Goal: Transaction & Acquisition: Purchase product/service

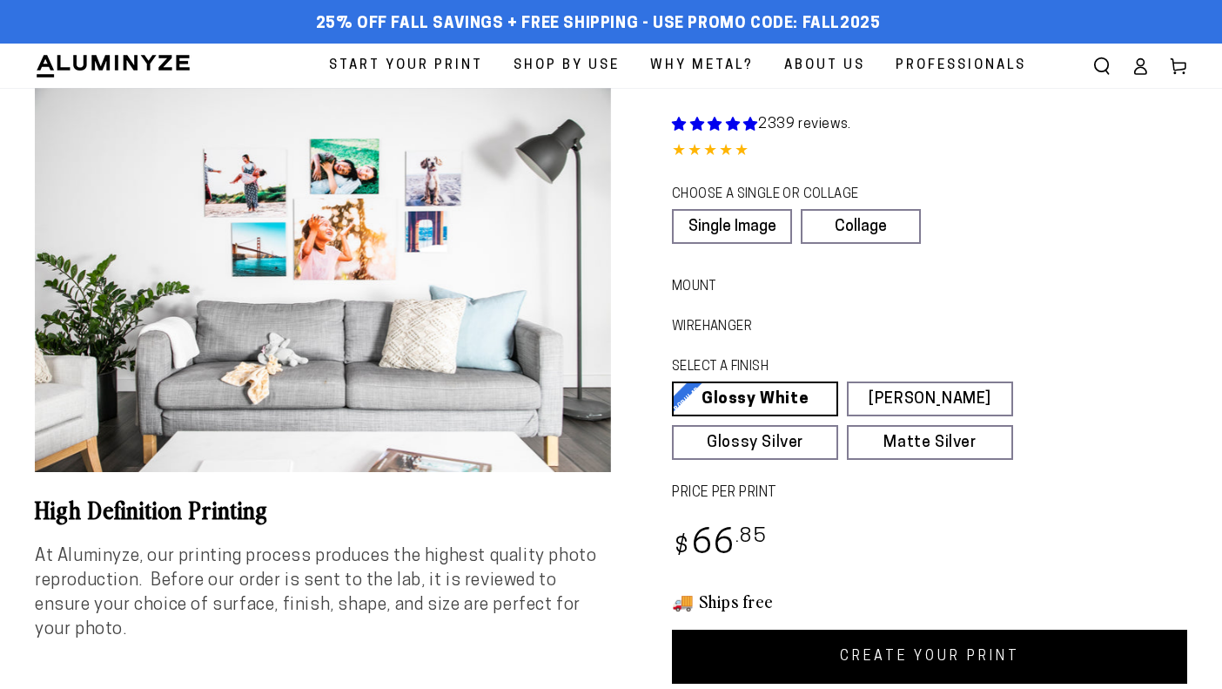
select select "**********"
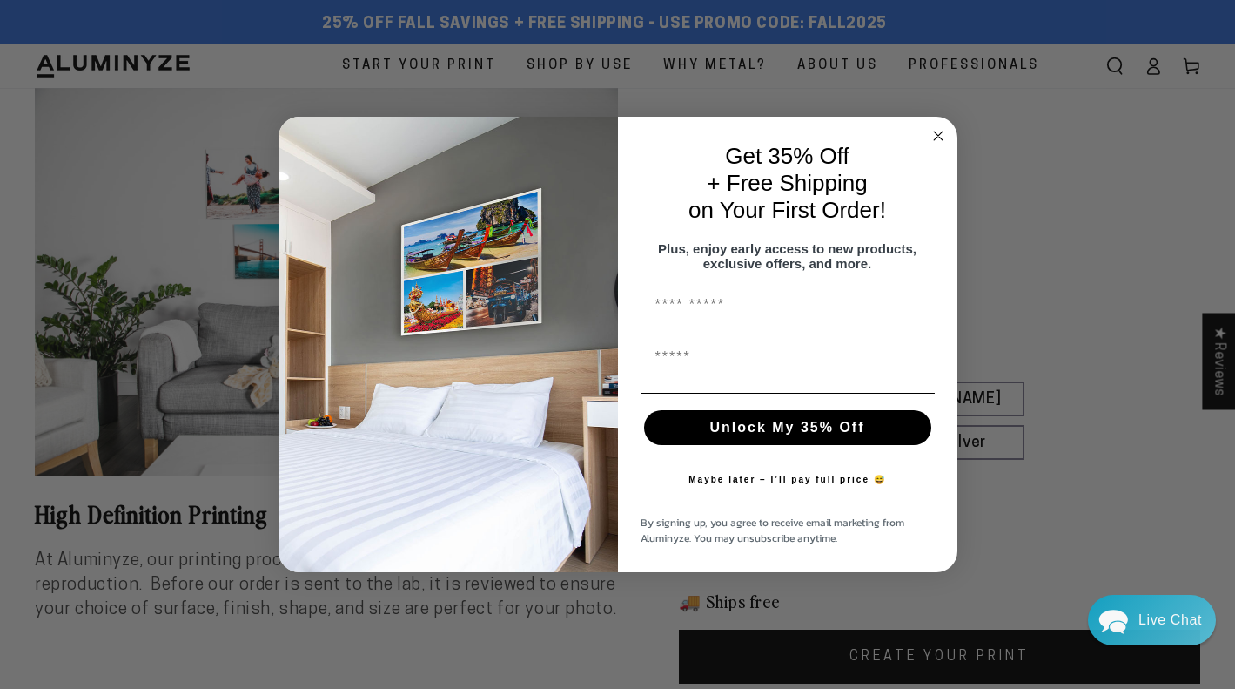
click at [938, 135] on circle "Close dialog" at bounding box center [938, 135] width 20 height 20
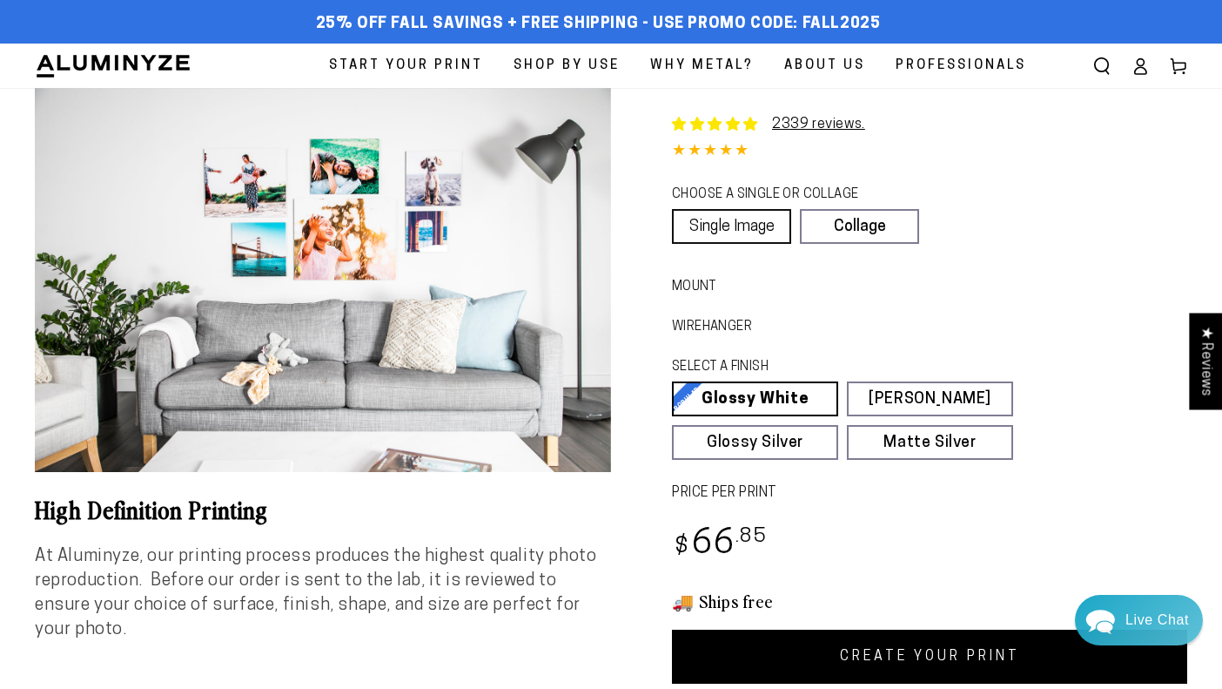
click at [759, 229] on link "Single Image" at bounding box center [731, 226] width 119 height 35
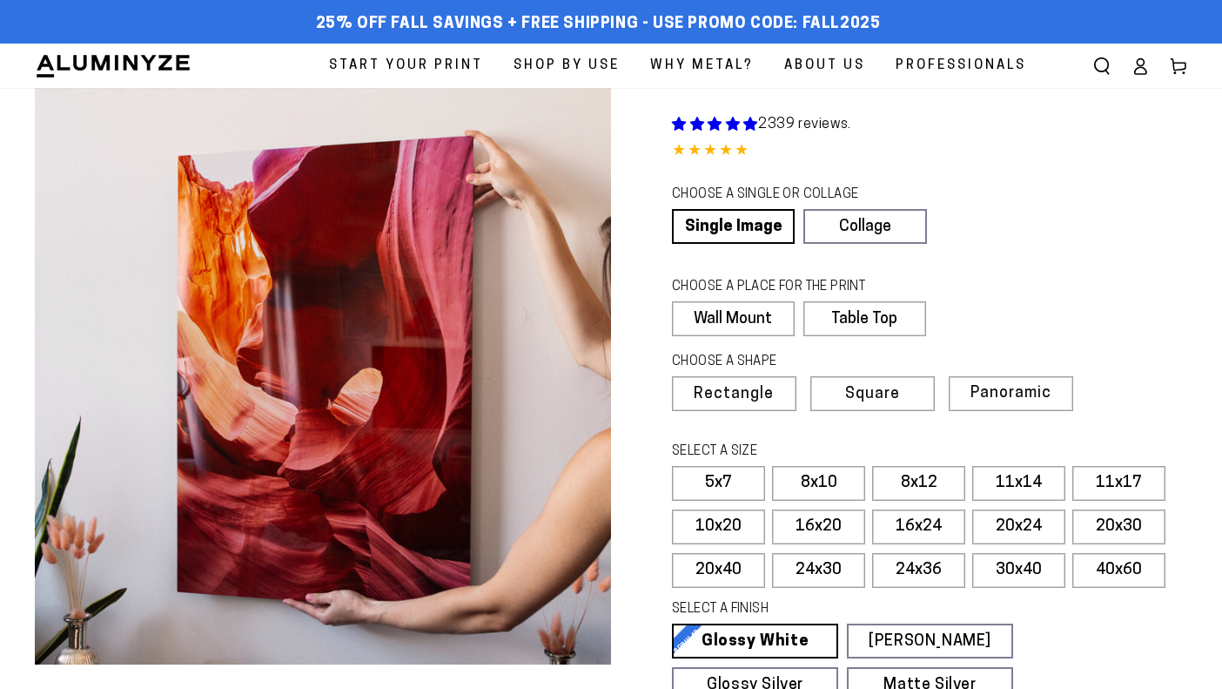
select select "**********"
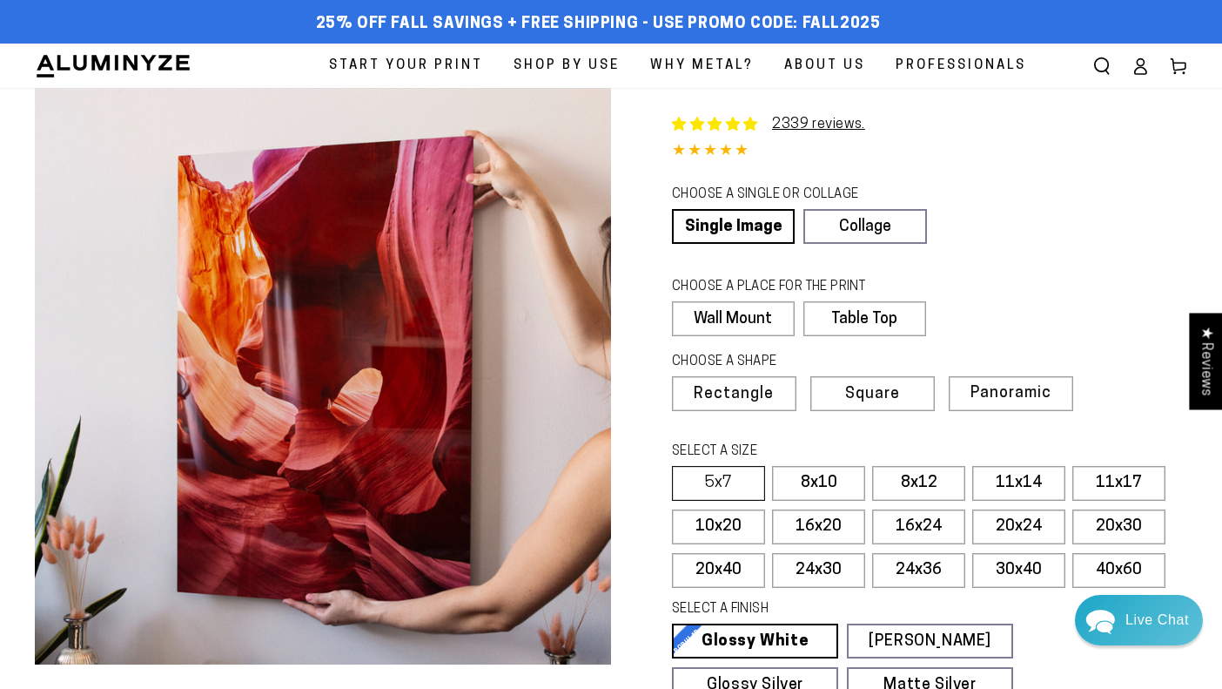
click at [741, 466] on label "5x7" at bounding box center [718, 483] width 93 height 35
click at [735, 476] on label "5x7" at bounding box center [718, 483] width 93 height 35
click at [823, 324] on label "Table Top" at bounding box center [862, 318] width 121 height 35
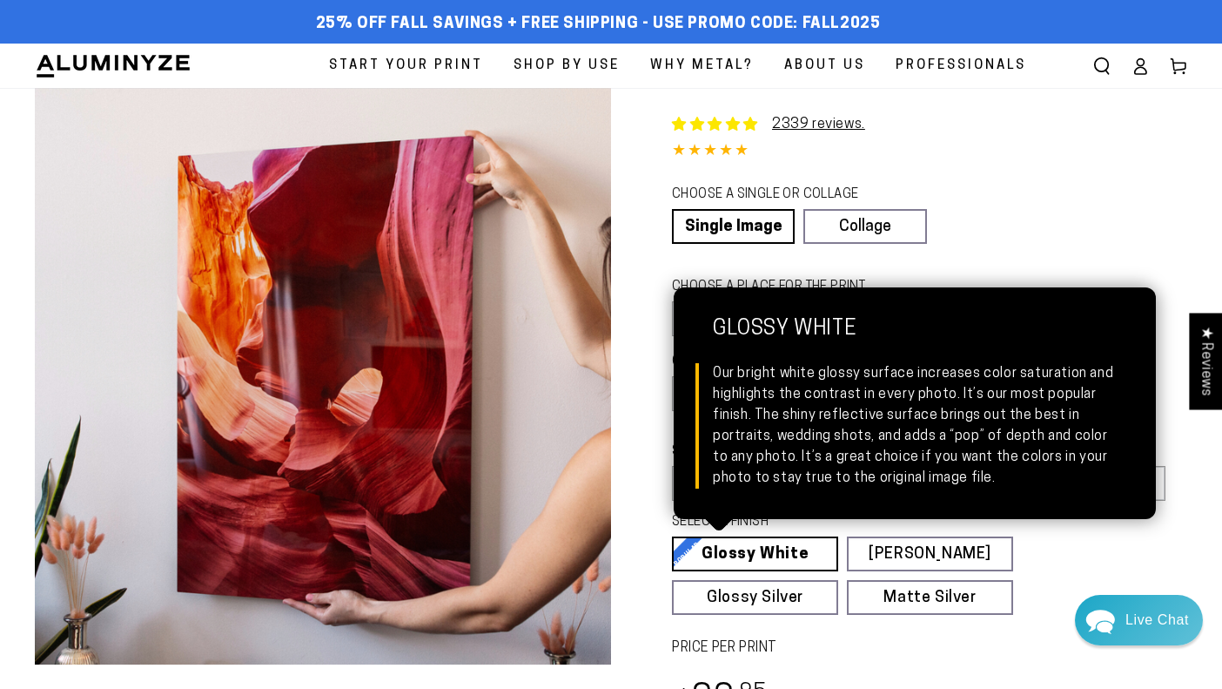
click at [782, 539] on link "Glossy White Glossy White Our bright white glossy surface increases color satur…" at bounding box center [755, 553] width 166 height 35
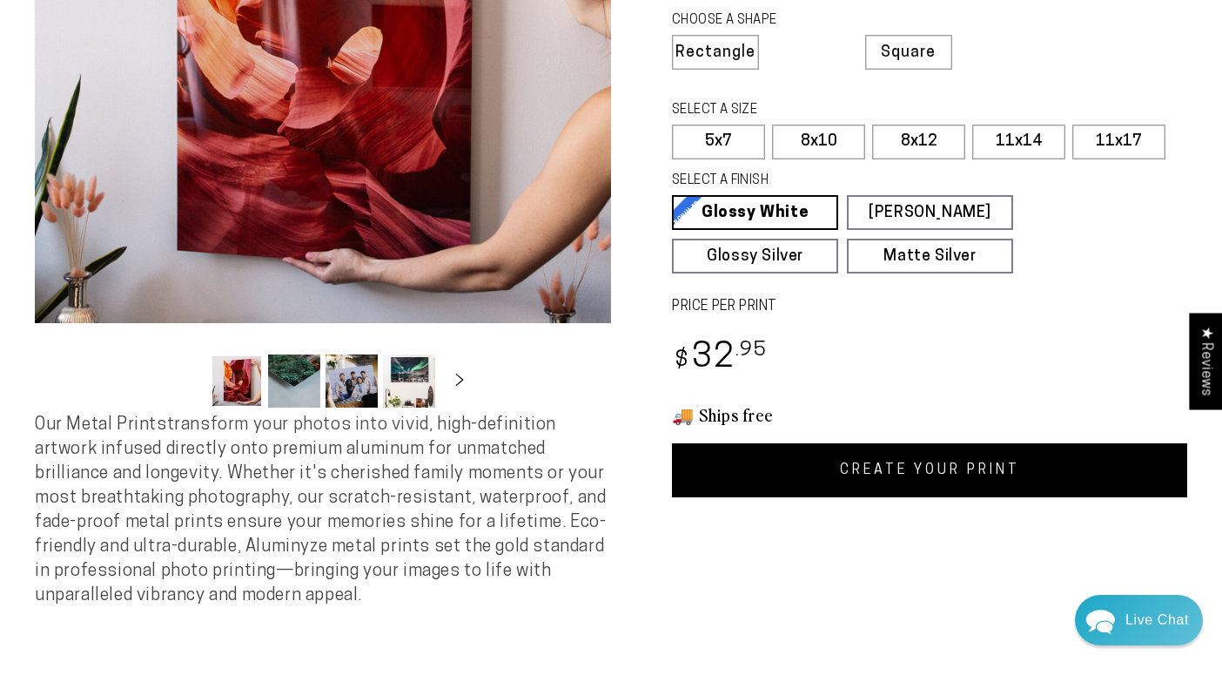
scroll to position [359, 0]
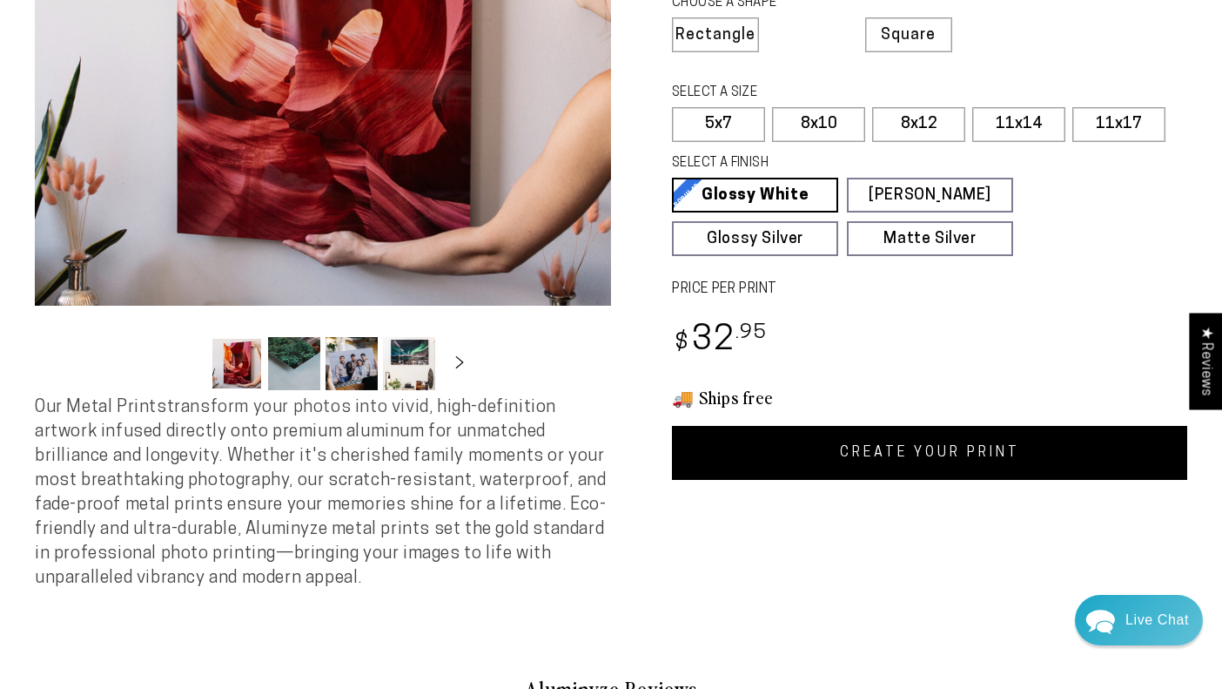
click at [822, 455] on link "CREATE YOUR PRINT" at bounding box center [929, 453] width 515 height 54
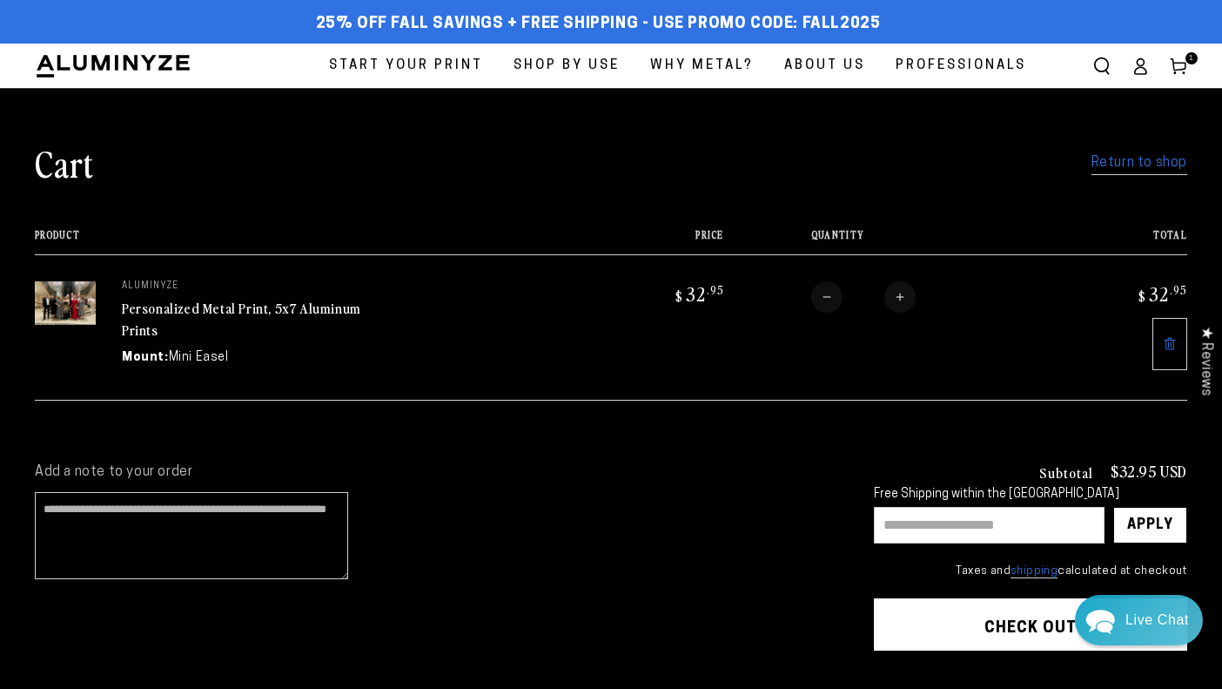
click at [904, 296] on button "Increase quantity for Personalized Metal Print, 5x7 Aluminum Prints" at bounding box center [899, 296] width 31 height 31
type input "*"
click at [904, 296] on form "Product Price Total Quantity Total aluminyze Personalized Metal Print, 5x7 Alum…" at bounding box center [611, 314] width 1153 height 171
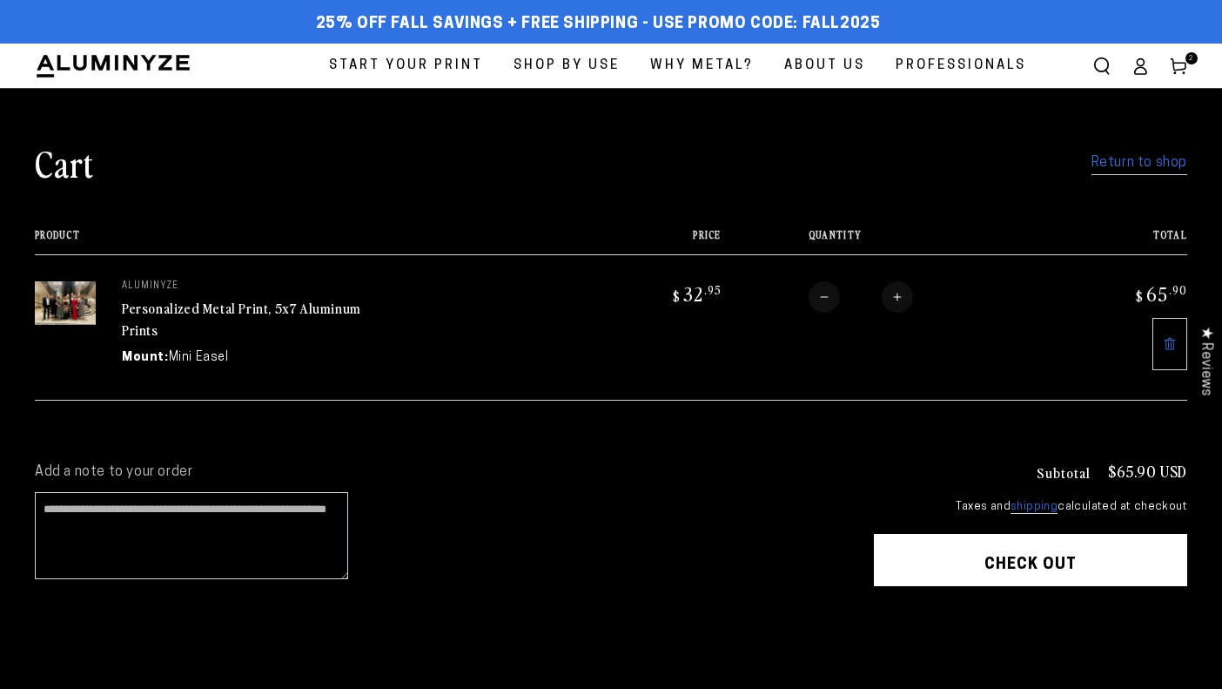
click at [904, 296] on button "Increase quantity for Personalized Metal Print, 5x7 Aluminum Prints" at bounding box center [897, 296] width 31 height 31
type input "*"
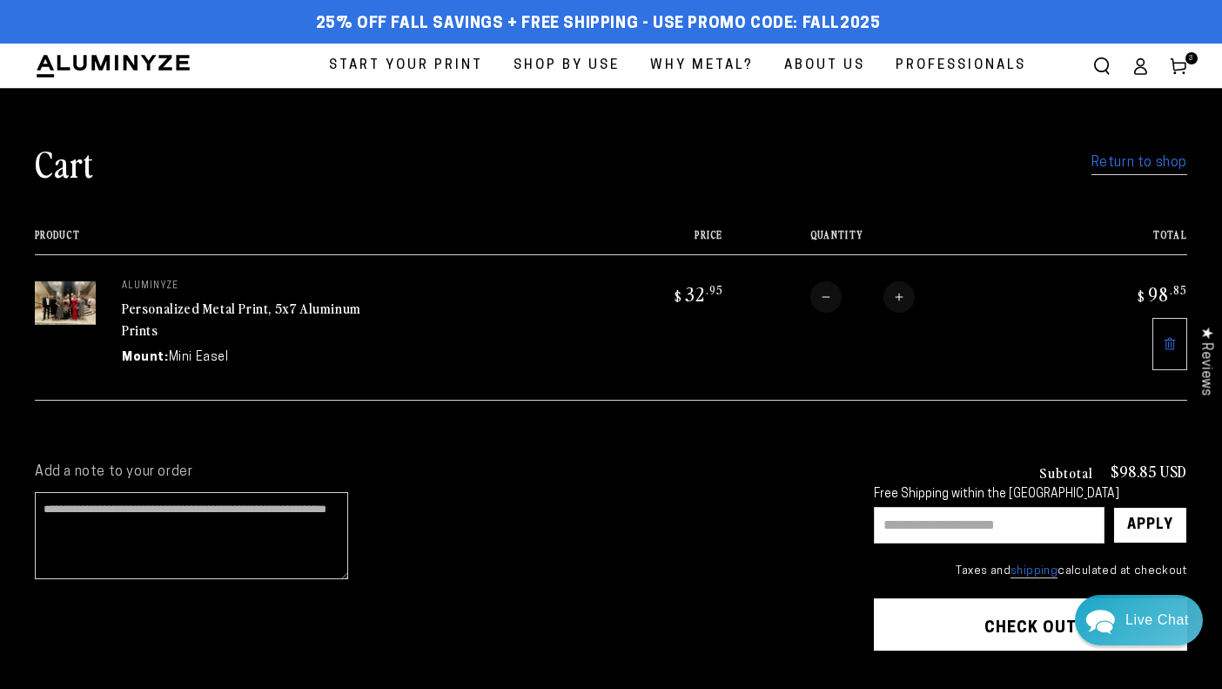
click at [904, 296] on button "Increase quantity for Personalized Metal Print, 5x7 Aluminum Prints" at bounding box center [899, 296] width 31 height 31
type input "*"
click at [904, 296] on button "Increase quantity for Personalized Metal Print, 5x7 Aluminum Prints" at bounding box center [896, 296] width 31 height 31
type input "*"
click at [905, 522] on input "text" at bounding box center [989, 525] width 231 height 37
